Goal: Communication & Community: Answer question/provide support

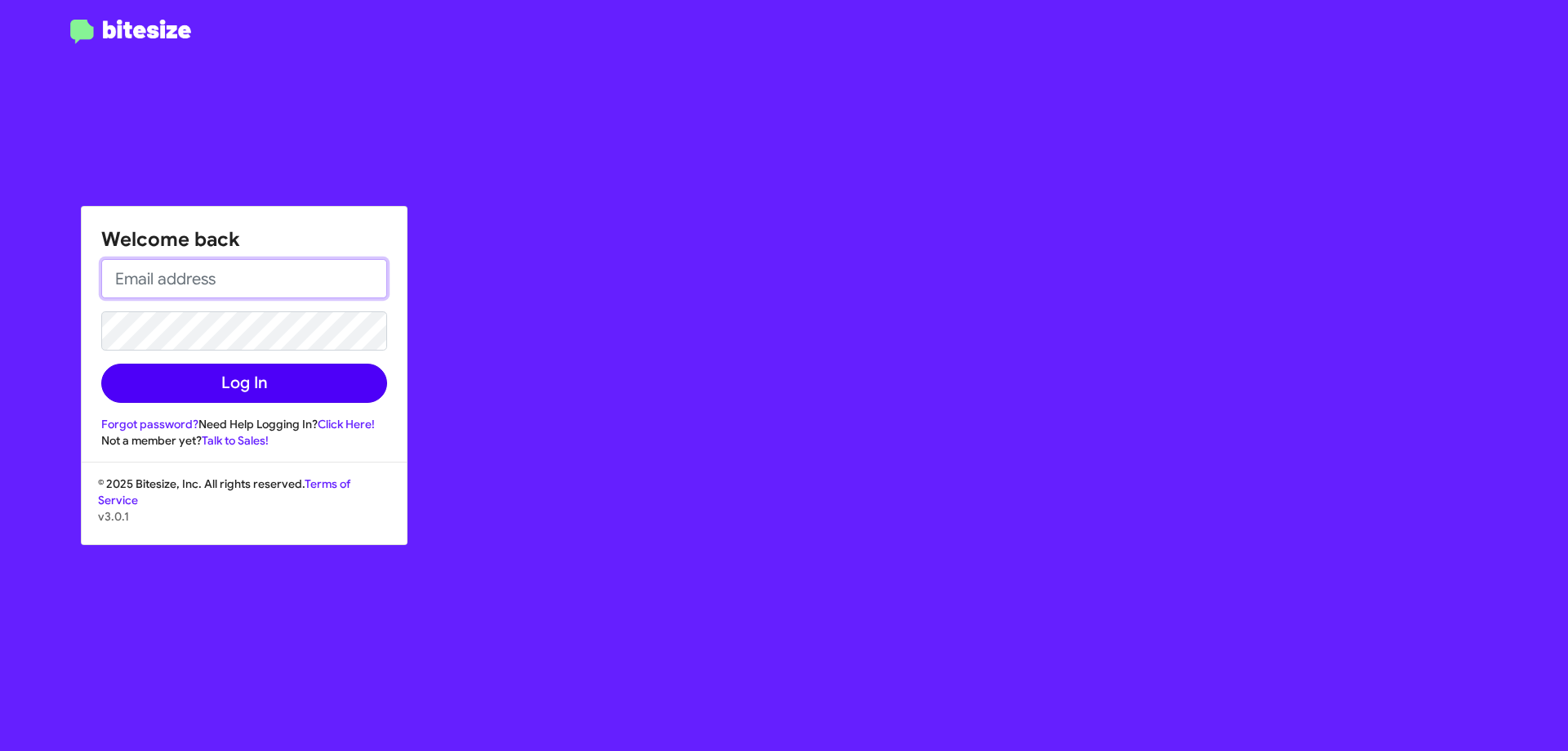
type input "[EMAIL_ADDRESS][DOMAIN_NAME]"
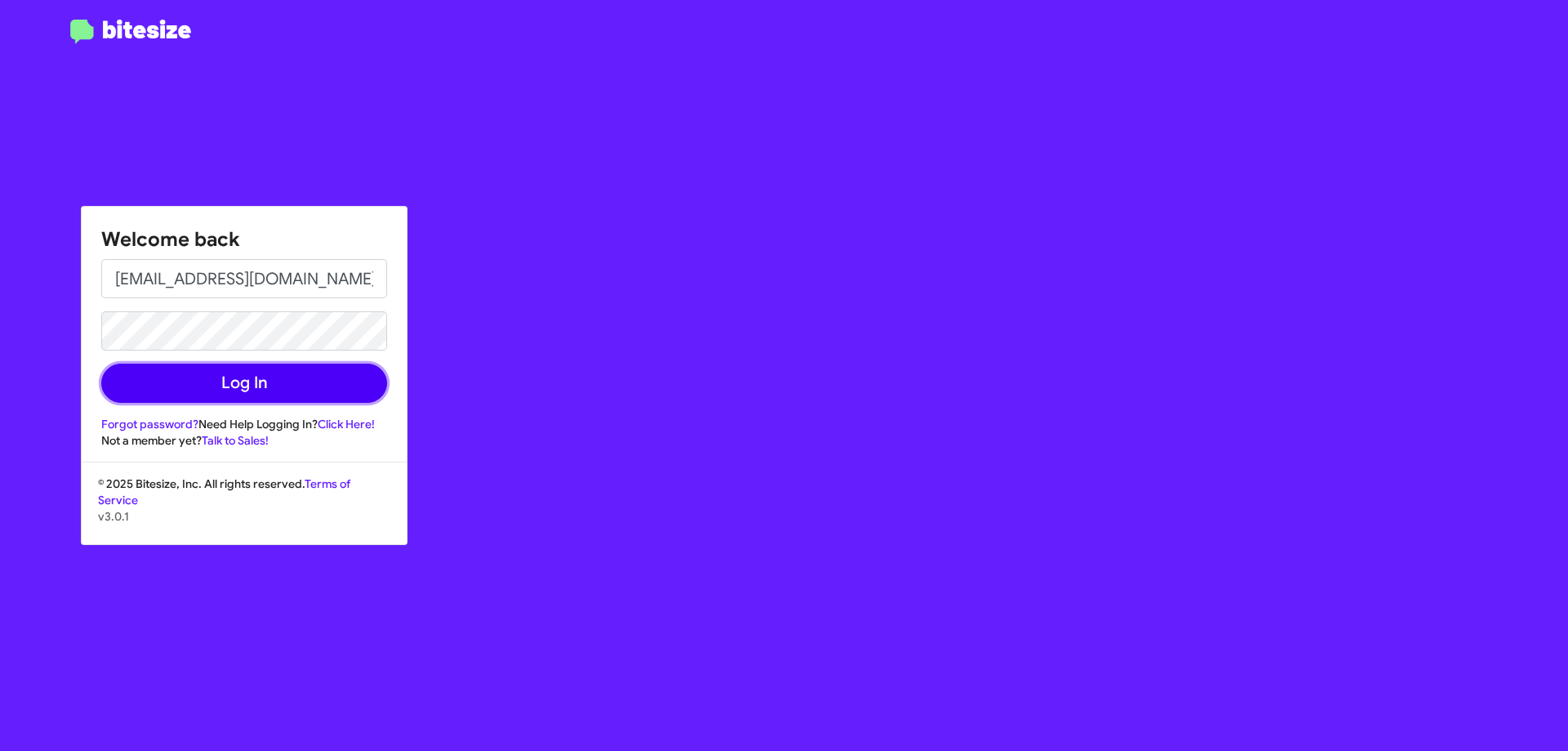
click at [249, 378] on button "Log In" at bounding box center [243, 382] width 286 height 39
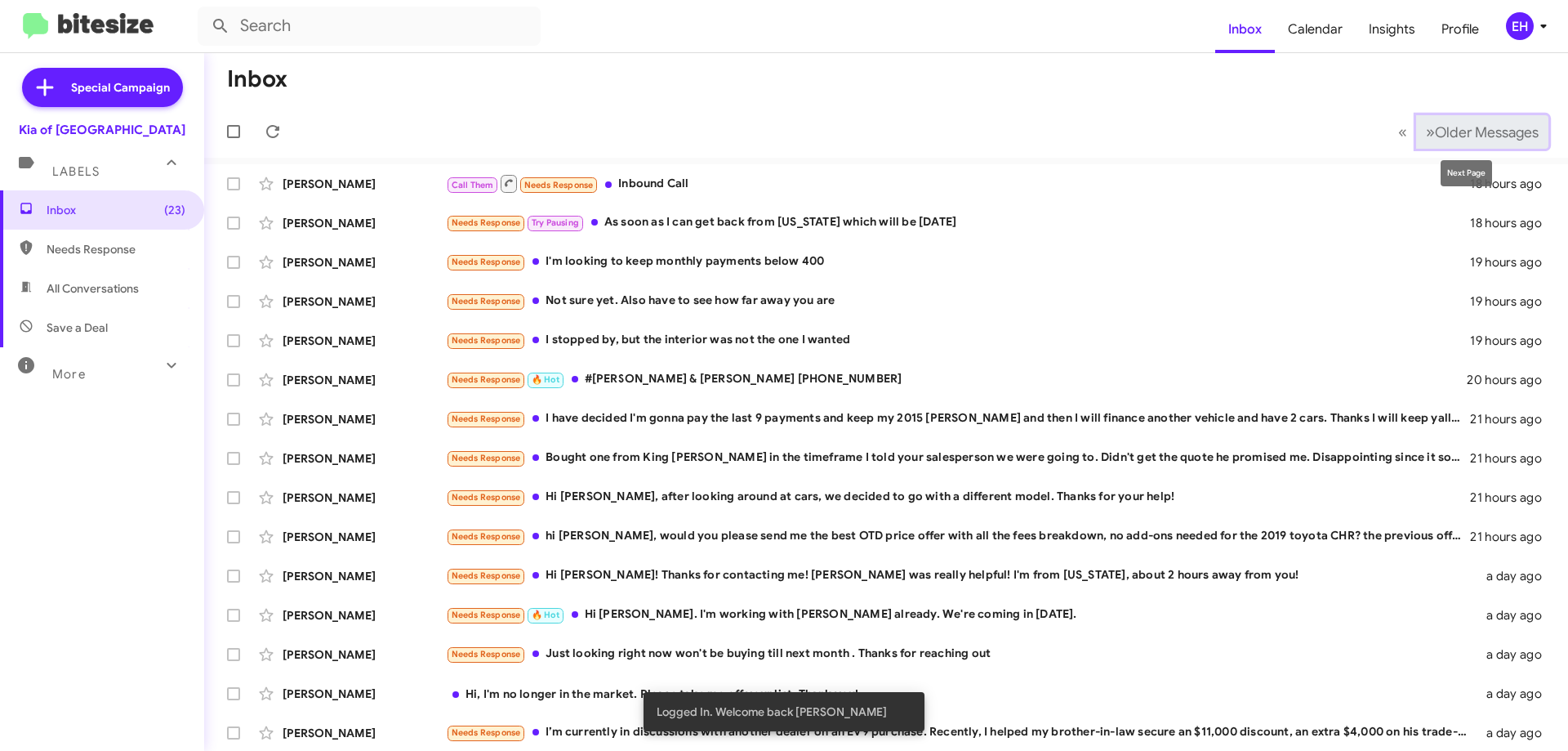
click at [1472, 137] on span "Older Messages" at bounding box center [1487, 133] width 104 height 18
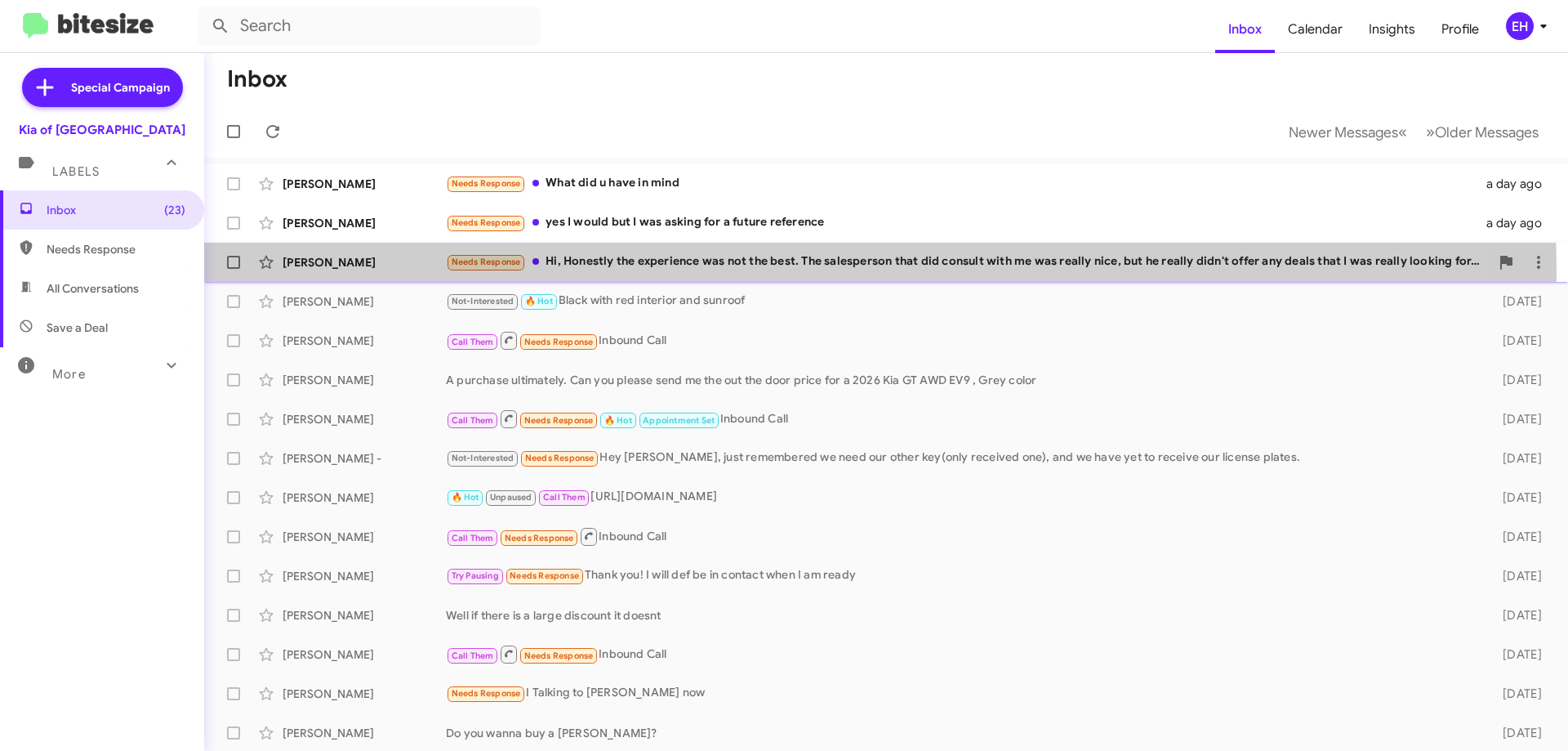
click at [690, 272] on div "[PERSON_NAME] Needs Response Hi, Honestly the experience was not the best. The …" at bounding box center [886, 262] width 1338 height 32
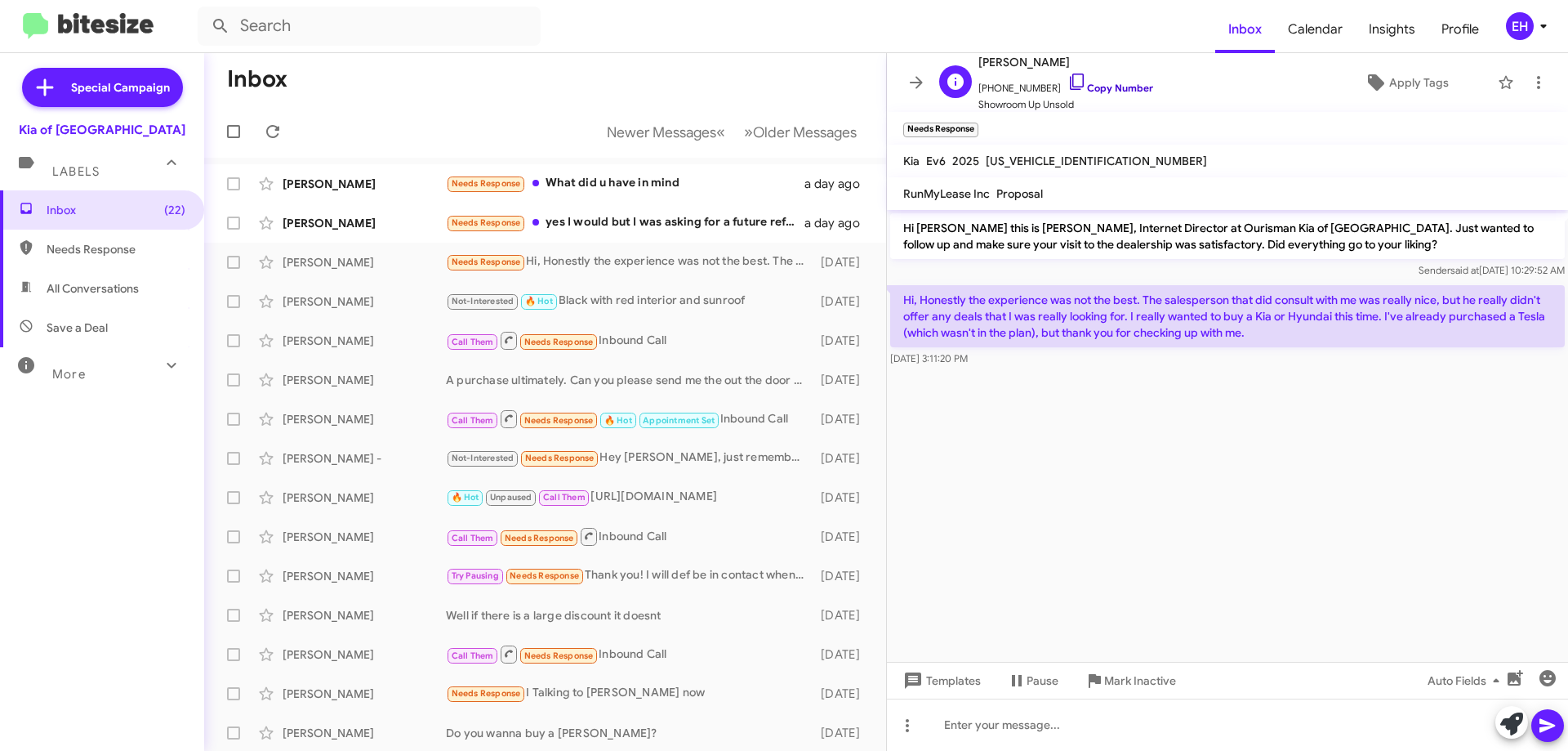
click at [1113, 90] on link "Copy Number" at bounding box center [1110, 88] width 86 height 13
click at [1133, 676] on span "Mark Inactive" at bounding box center [1141, 680] width 72 height 30
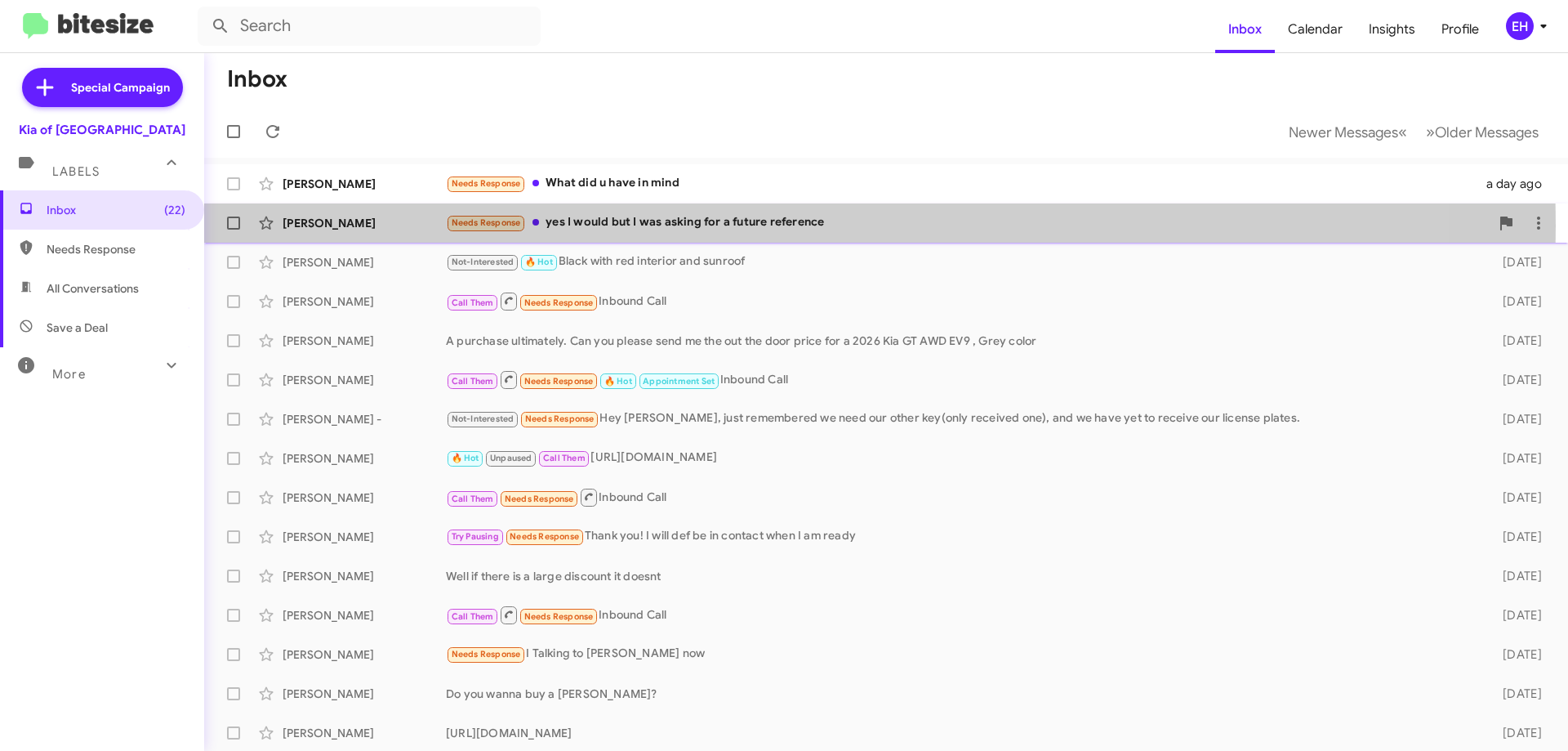
click at [673, 225] on div "Needs Response yes I would but I was asking for a future reference" at bounding box center [968, 222] width 1044 height 19
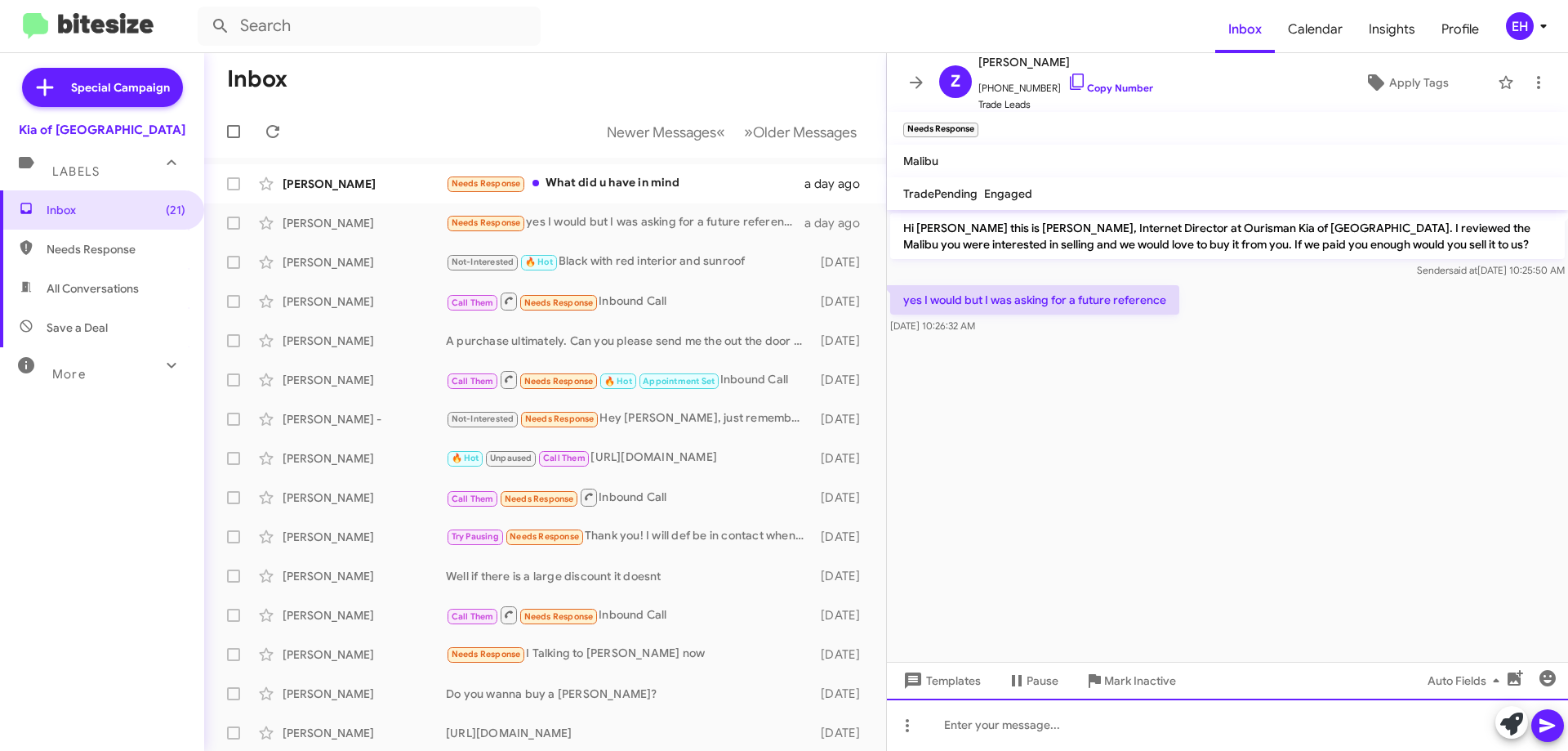
click at [1069, 715] on div at bounding box center [1228, 725] width 682 height 52
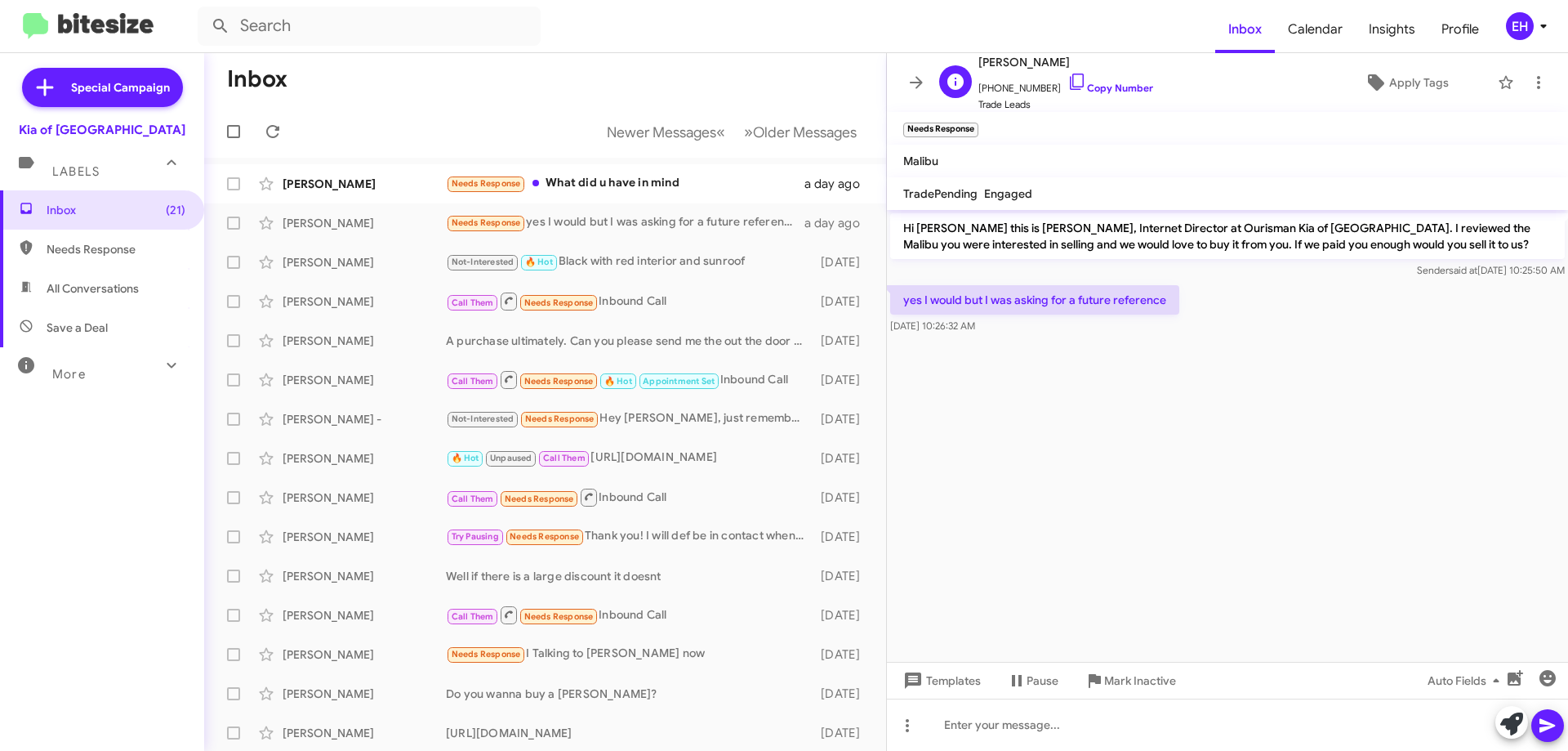
click at [1032, 57] on span "[PERSON_NAME]" at bounding box center [1066, 62] width 175 height 20
click at [1095, 83] on link "Copy Number" at bounding box center [1110, 88] width 86 height 13
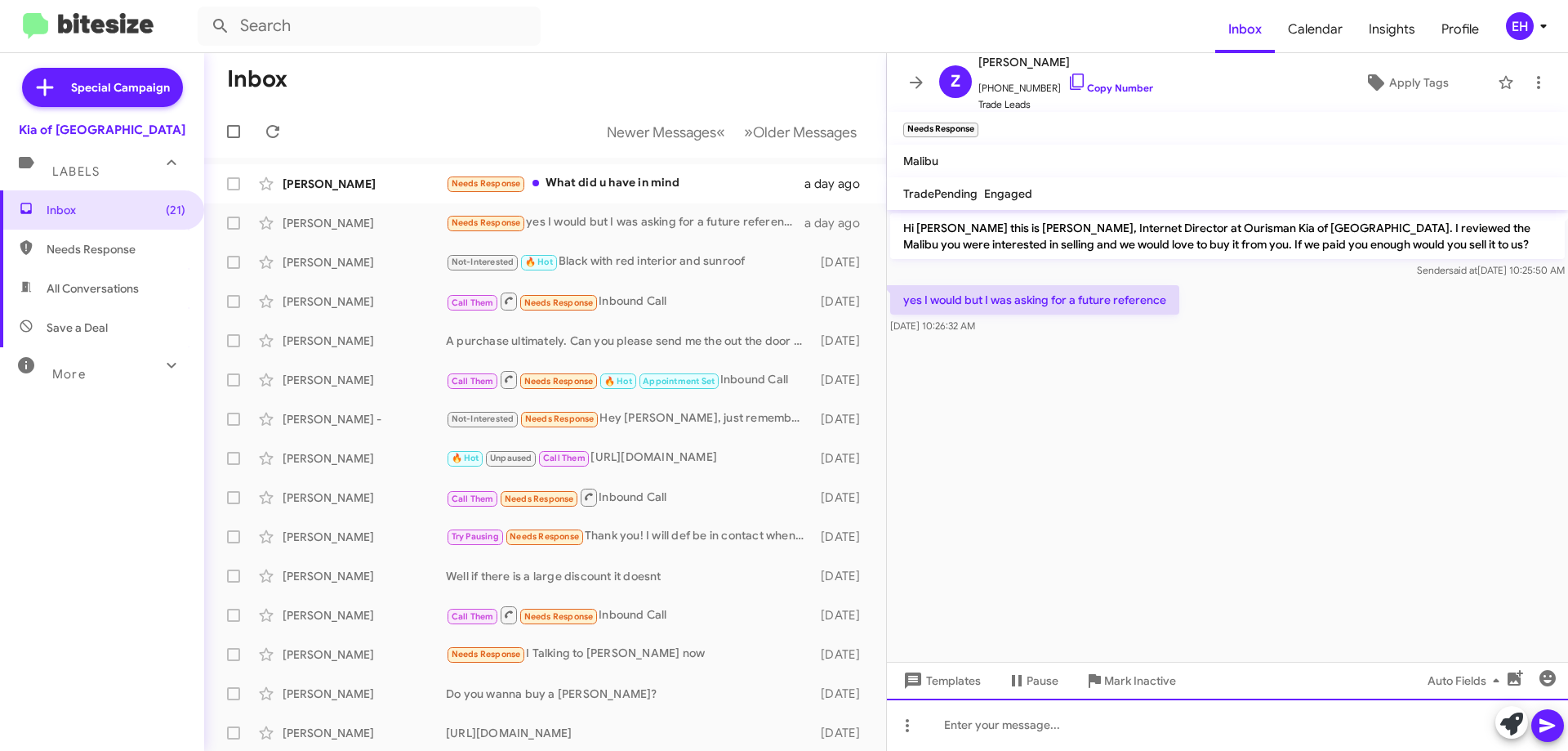
click at [1125, 709] on div at bounding box center [1228, 725] width 682 height 52
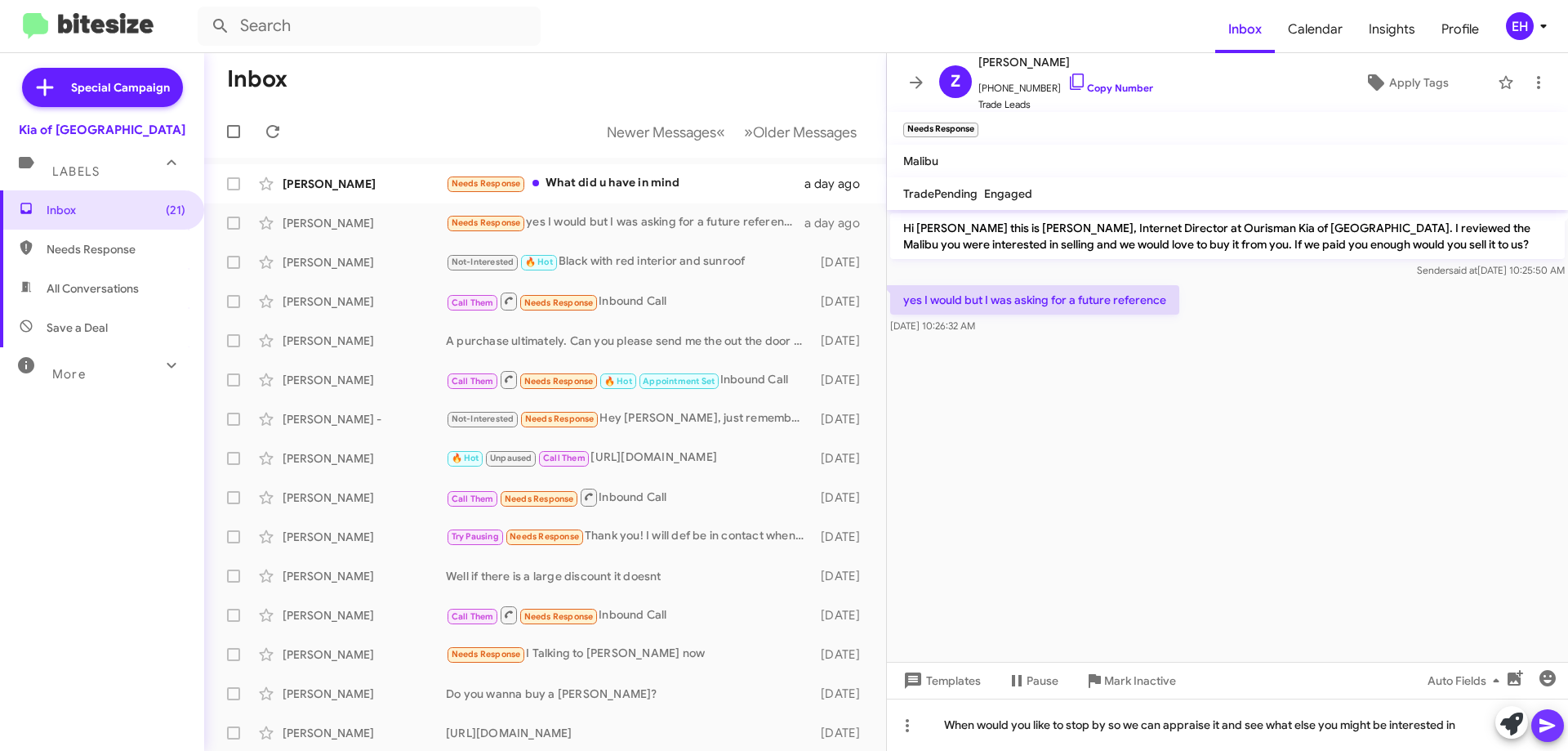
click at [1555, 722] on icon at bounding box center [1548, 726] width 20 height 20
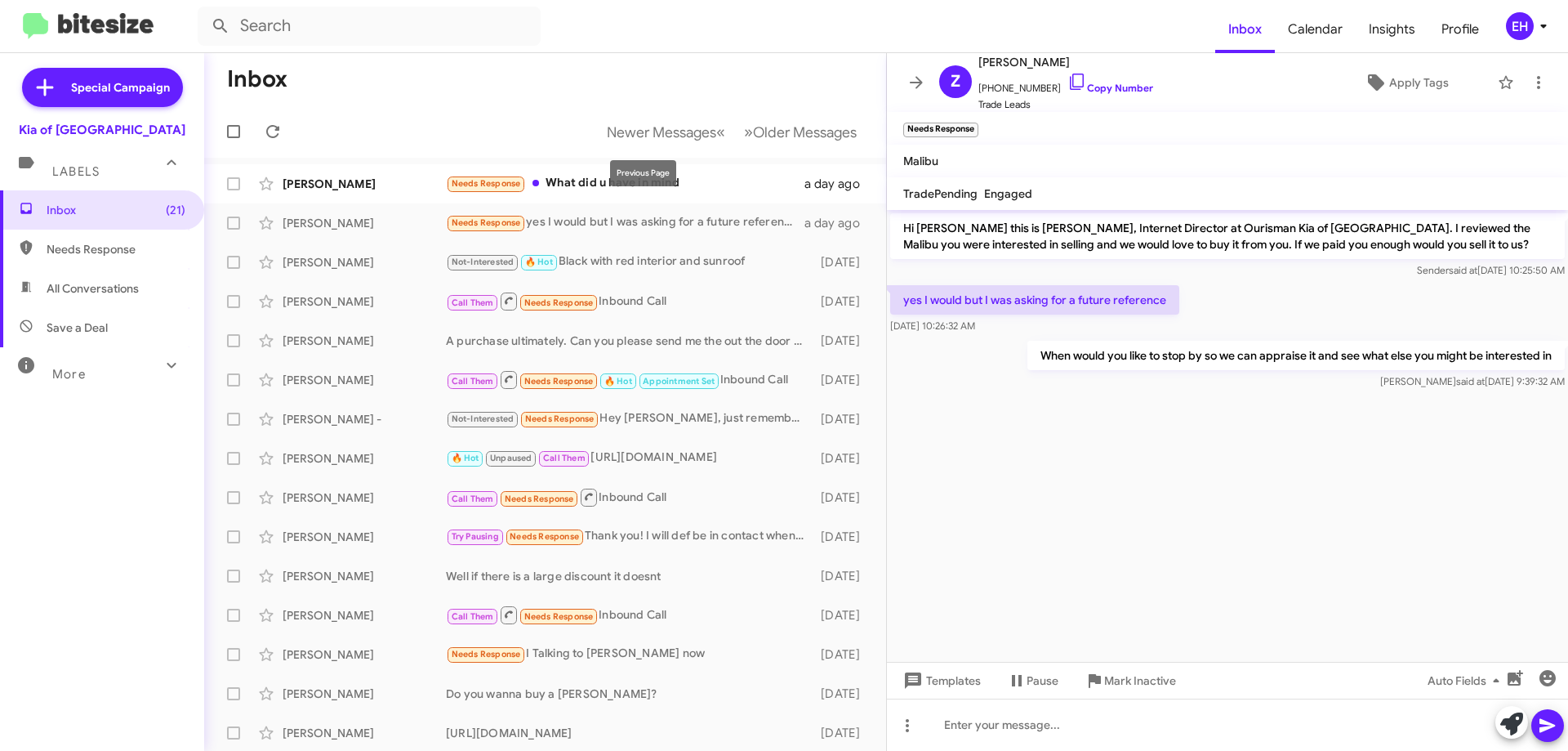
click at [628, 185] on div "Previous Page" at bounding box center [643, 173] width 66 height 26
click at [582, 185] on div "Needs Response What did u have in mind" at bounding box center [627, 183] width 362 height 19
